Goal: Information Seeking & Learning: Find specific page/section

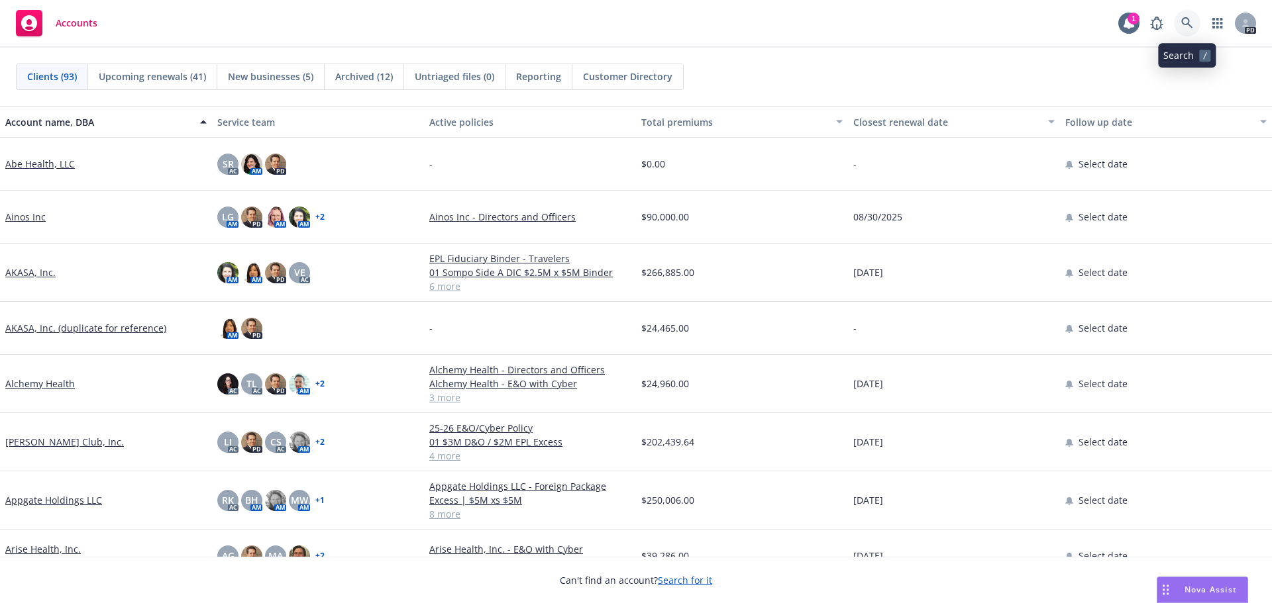
click at [1186, 25] on icon at bounding box center [1187, 23] width 12 height 12
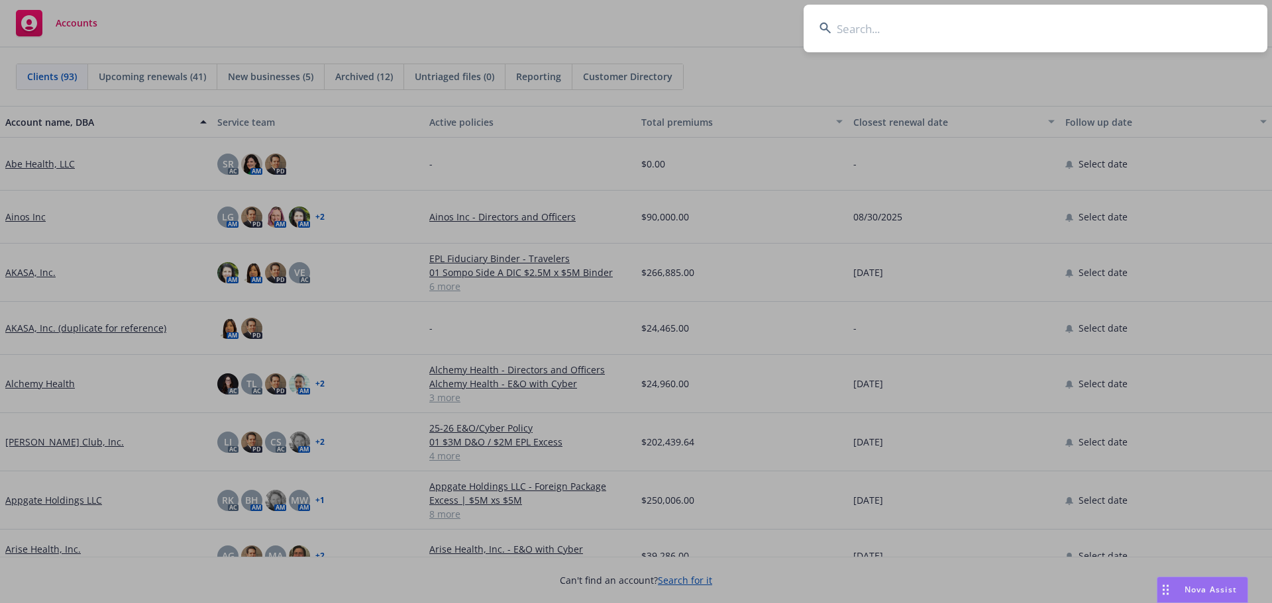
click at [859, 28] on input at bounding box center [1035, 29] width 464 height 48
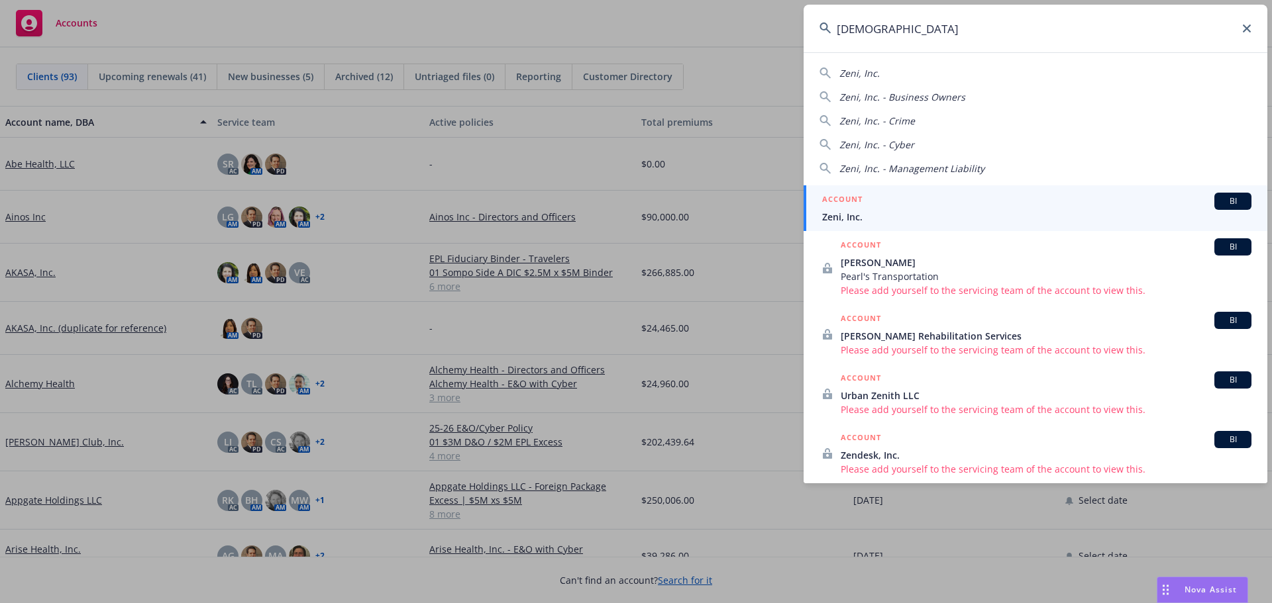
type input "[DEMOGRAPHIC_DATA]"
click at [878, 216] on span "Zeni, Inc." at bounding box center [1036, 217] width 429 height 14
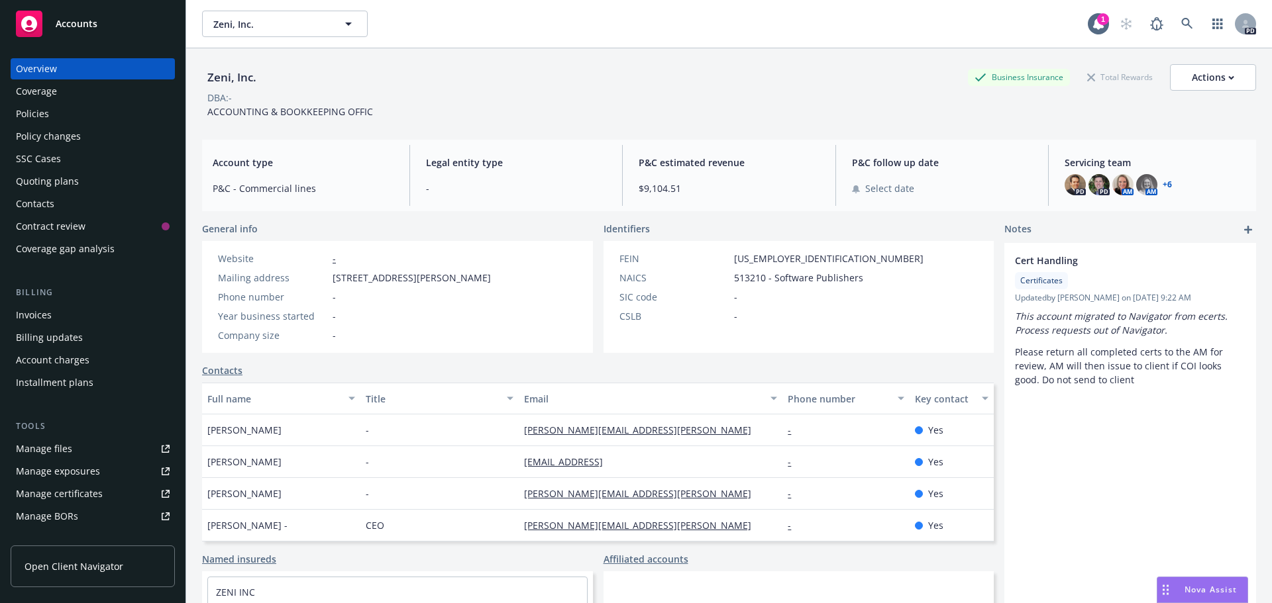
click at [40, 115] on div "Policies" at bounding box center [32, 113] width 33 height 21
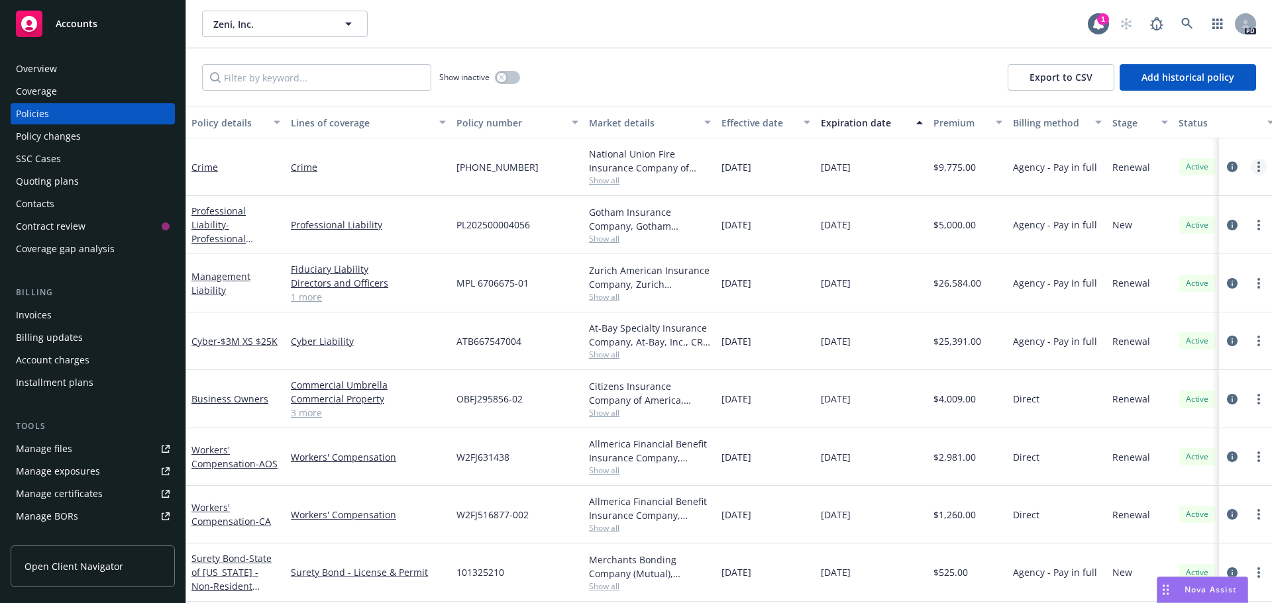
click at [1251, 164] on link "more" at bounding box center [1259, 167] width 16 height 16
click at [199, 168] on link "Crime" at bounding box center [204, 167] width 26 height 13
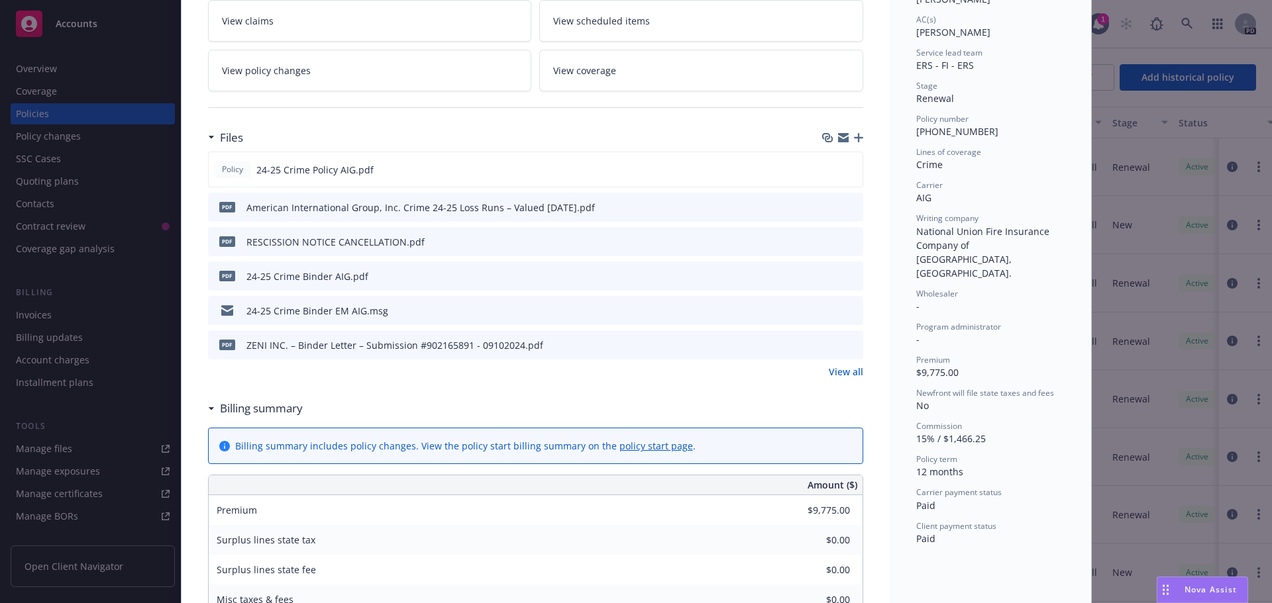
scroll to position [265, 0]
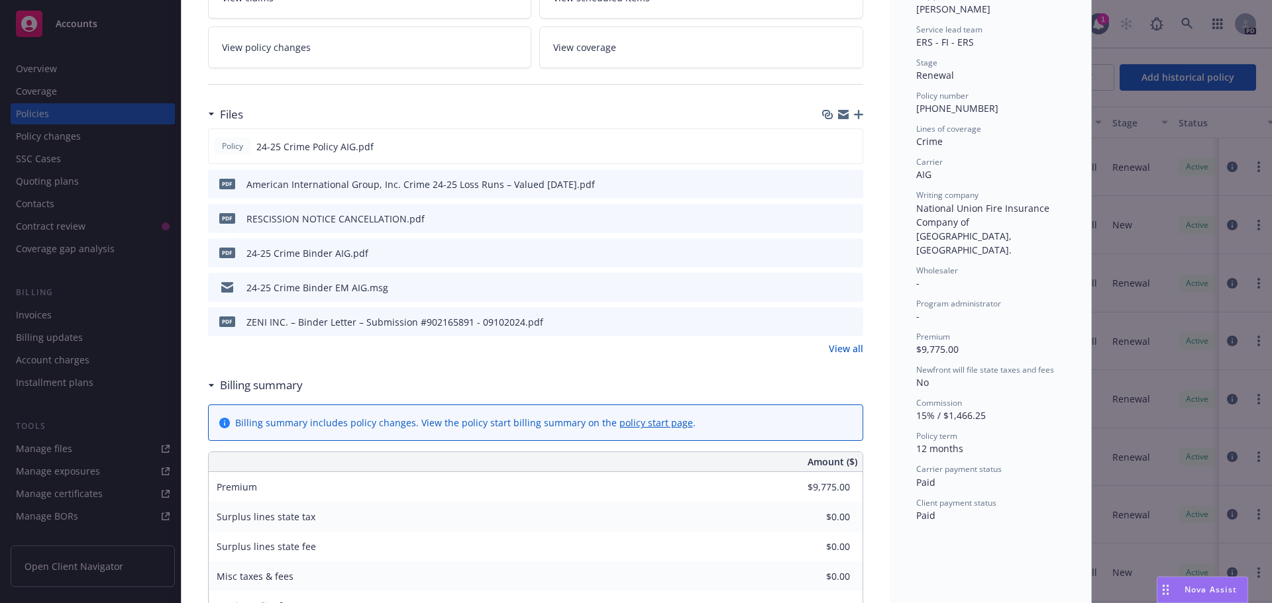
click at [845, 249] on icon "preview file" at bounding box center [851, 252] width 12 height 9
click at [844, 144] on icon "preview file" at bounding box center [850, 145] width 12 height 9
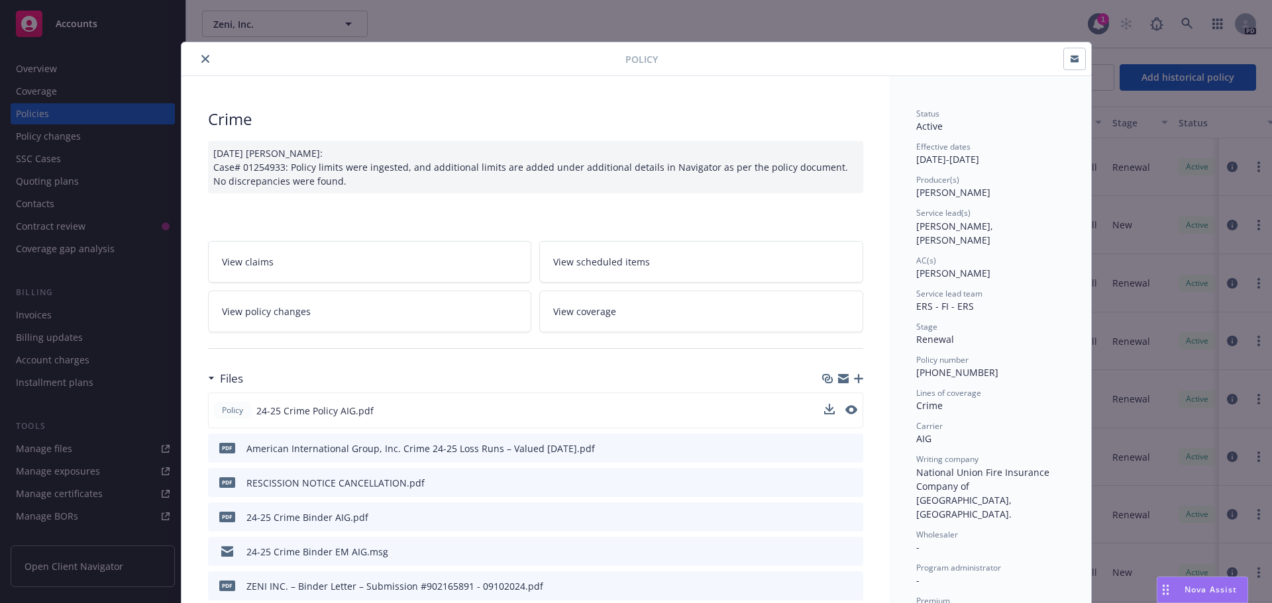
scroll to position [0, 0]
click at [49, 92] on div "Policy Crime [DATE] [PERSON_NAME]: Case# 01254933: Policy limits were ingested,…" at bounding box center [636, 301] width 1272 height 603
click at [201, 62] on icon "close" at bounding box center [205, 60] width 8 height 8
